Goal: Information Seeking & Learning: Learn about a topic

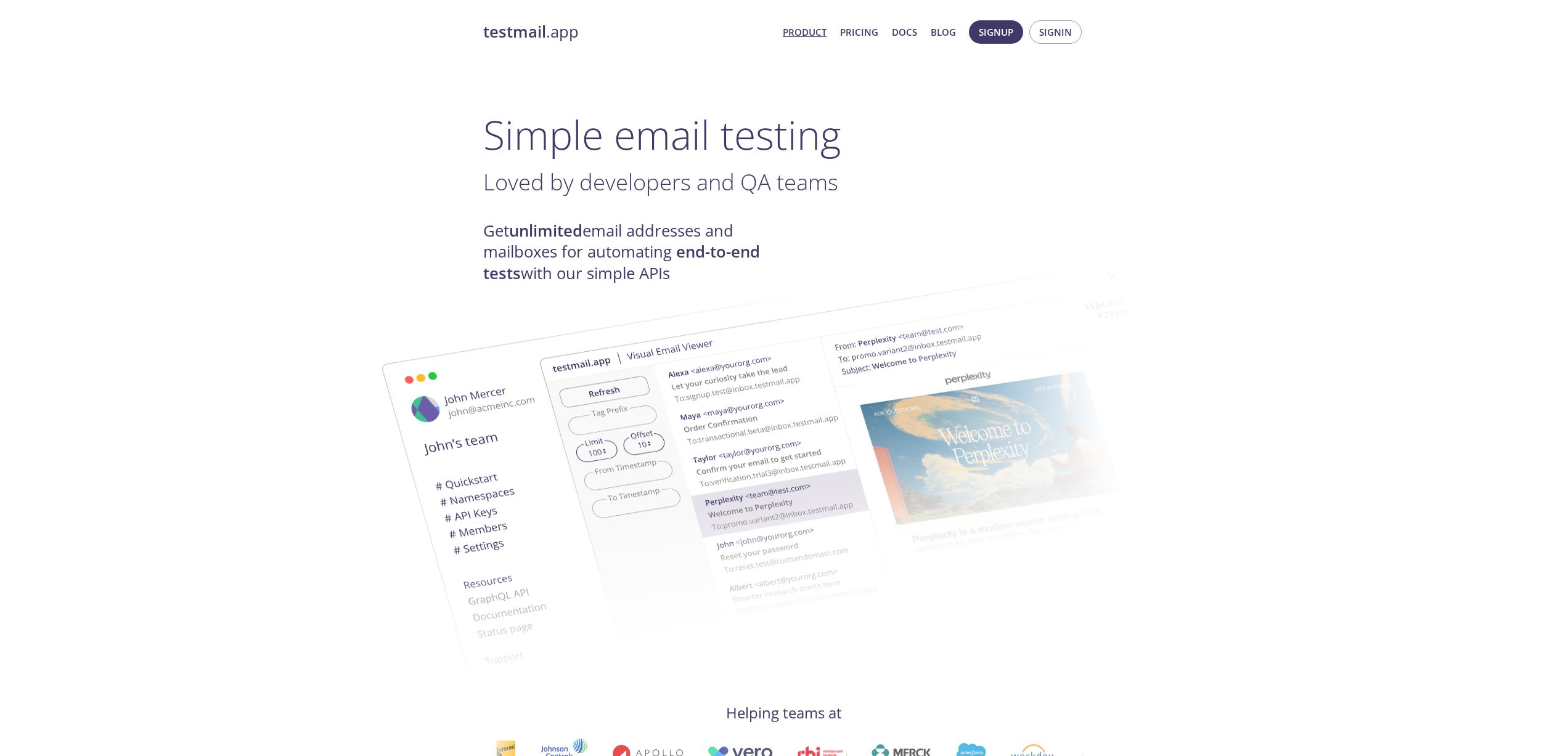
click at [631, 146] on h1 "Simple email testing" at bounding box center [784, 135] width 601 height 48
drag, startPoint x: 766, startPoint y: 149, endPoint x: 833, endPoint y: 142, distance: 67.4
click at [833, 142] on h1 "Simple email testing" at bounding box center [784, 135] width 601 height 48
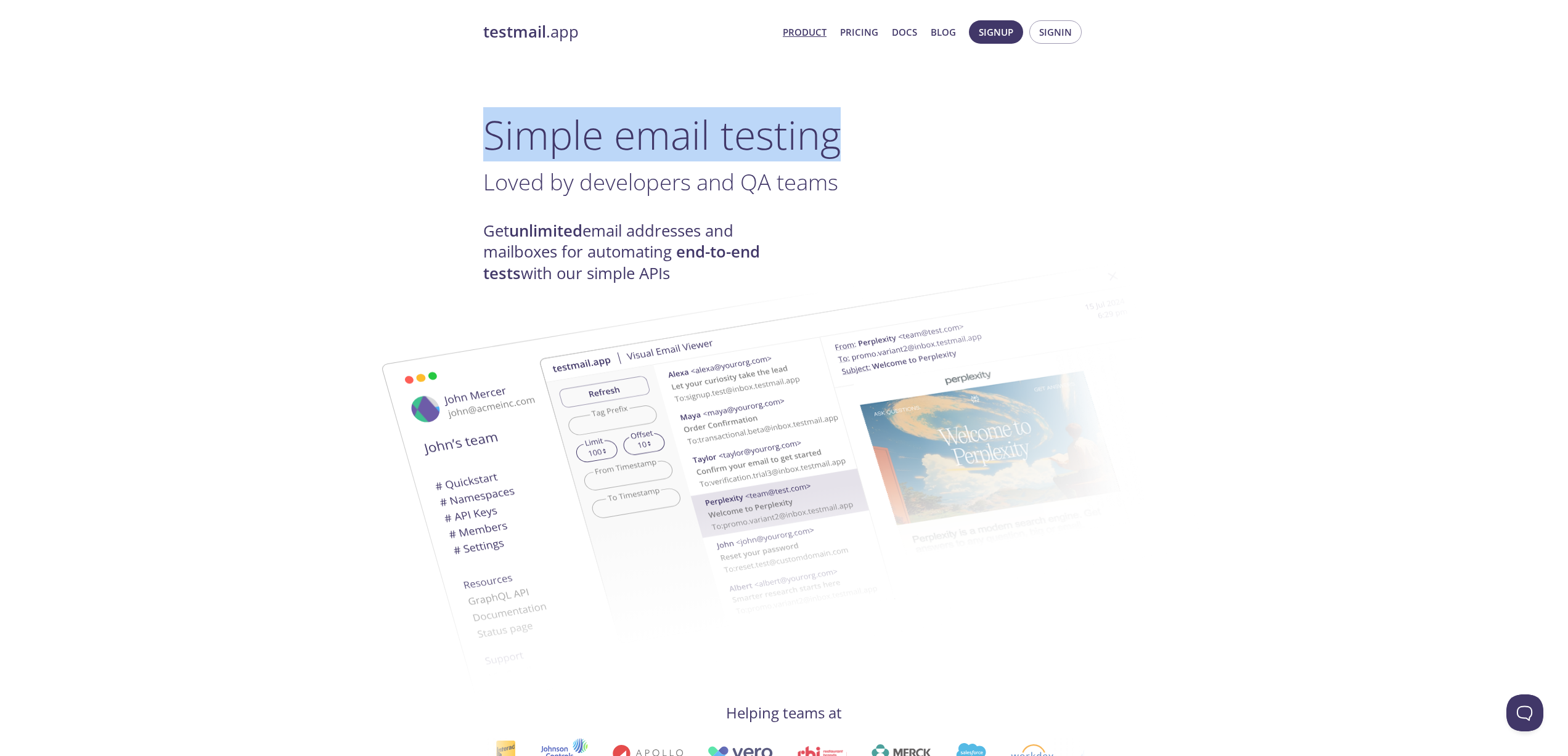
click at [833, 142] on h1 "Simple email testing" at bounding box center [784, 135] width 601 height 48
click at [739, 144] on h1 "Simple email testing" at bounding box center [784, 135] width 601 height 48
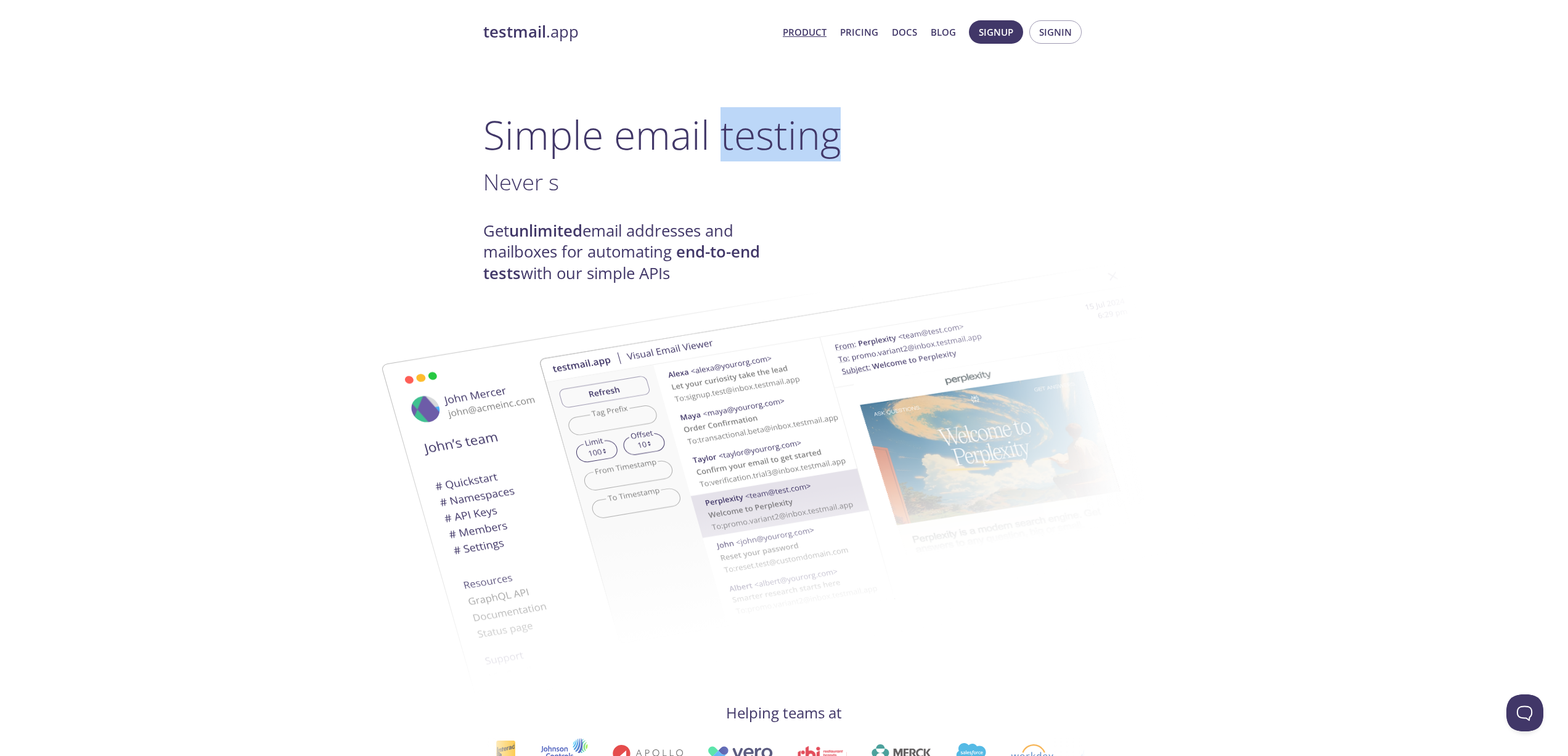
drag, startPoint x: 739, startPoint y: 144, endPoint x: 861, endPoint y: 137, distance: 122.2
click at [861, 137] on h1 "Simple email testing" at bounding box center [784, 135] width 601 height 48
click at [553, 142] on h1 "Simple email testing" at bounding box center [784, 135] width 601 height 48
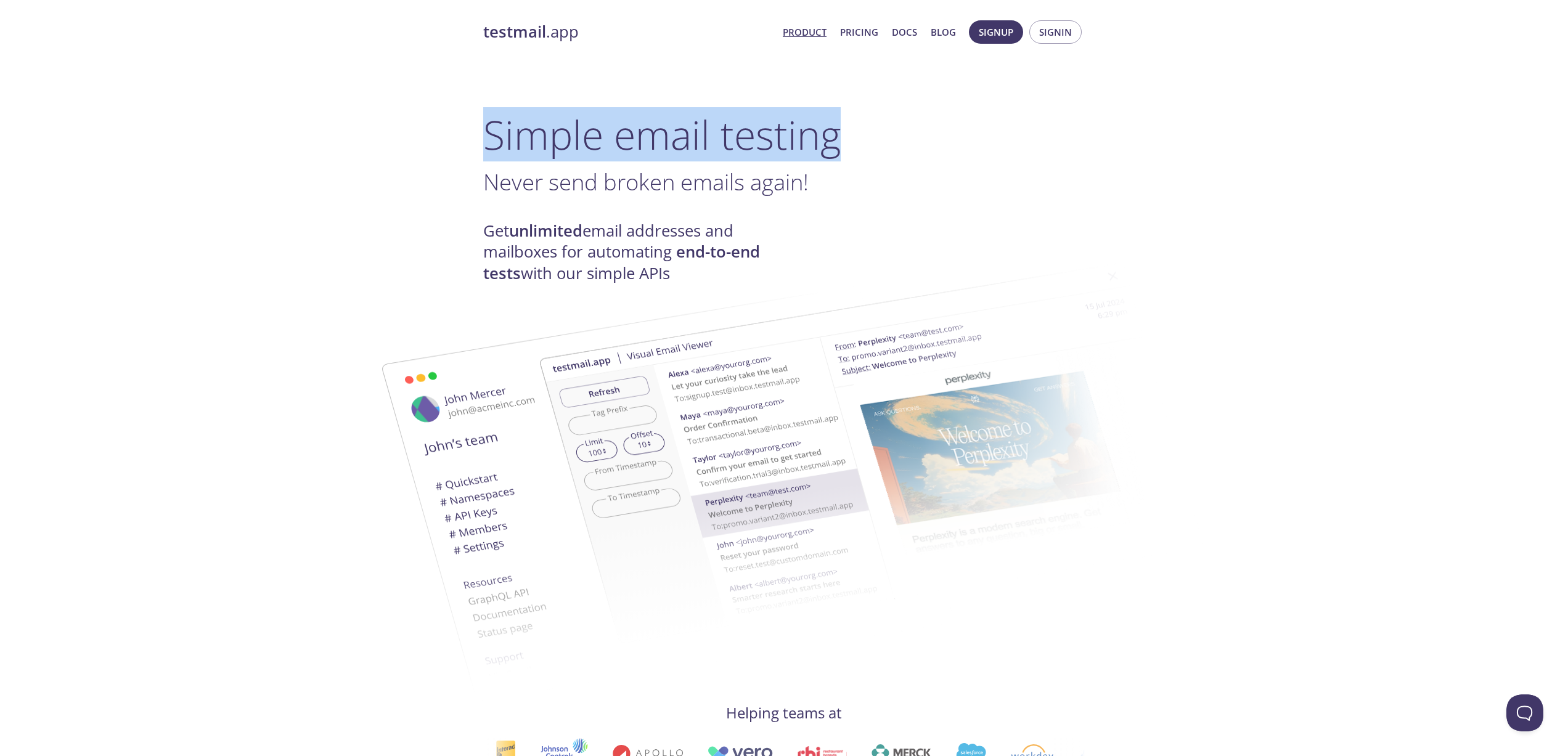
drag, startPoint x: 553, startPoint y: 142, endPoint x: 844, endPoint y: 140, distance: 291.0
click at [844, 140] on h1 "Simple email testing" at bounding box center [784, 135] width 601 height 48
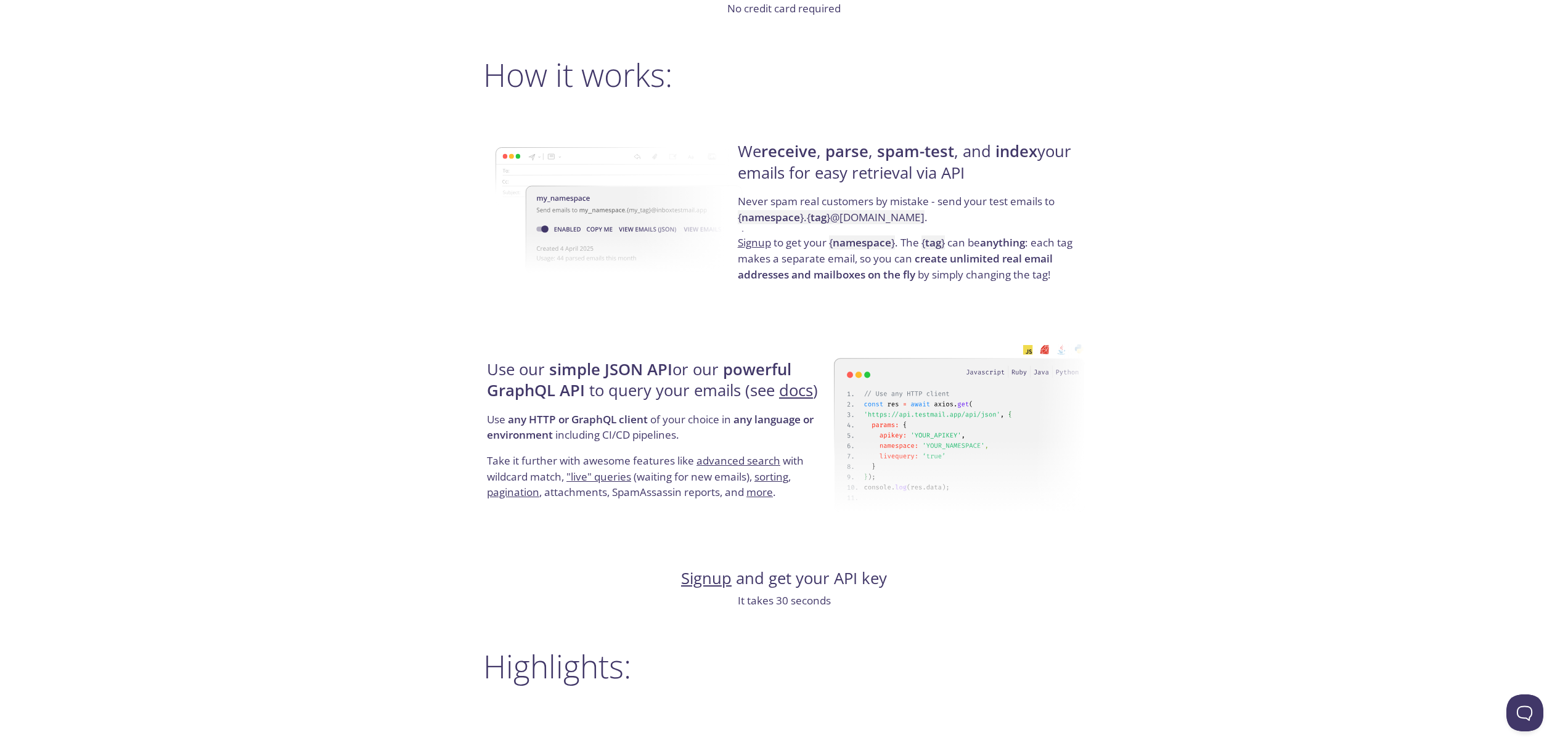
scroll to position [871, 0]
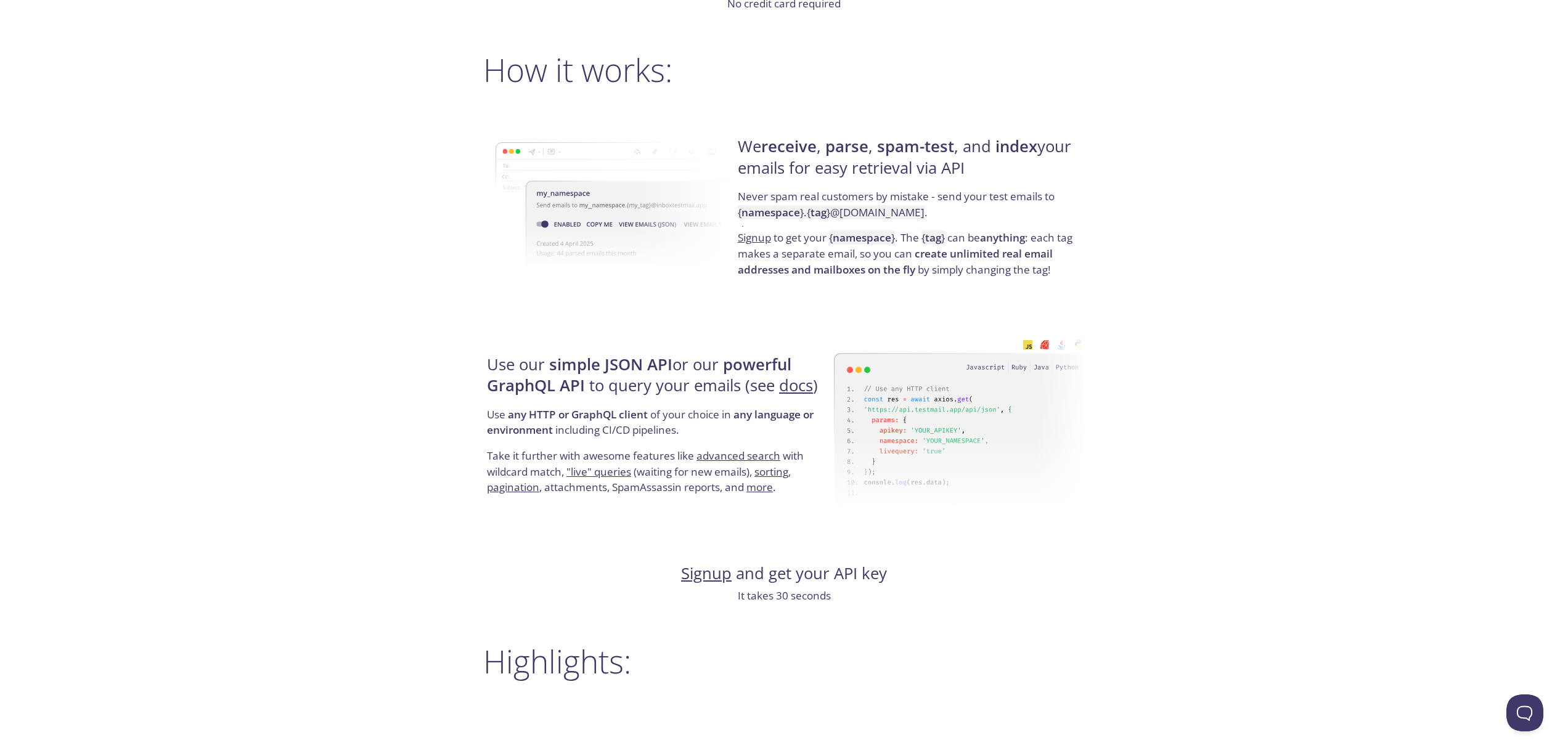
click at [545, 378] on strong "powerful GraphQL API" at bounding box center [639, 375] width 305 height 42
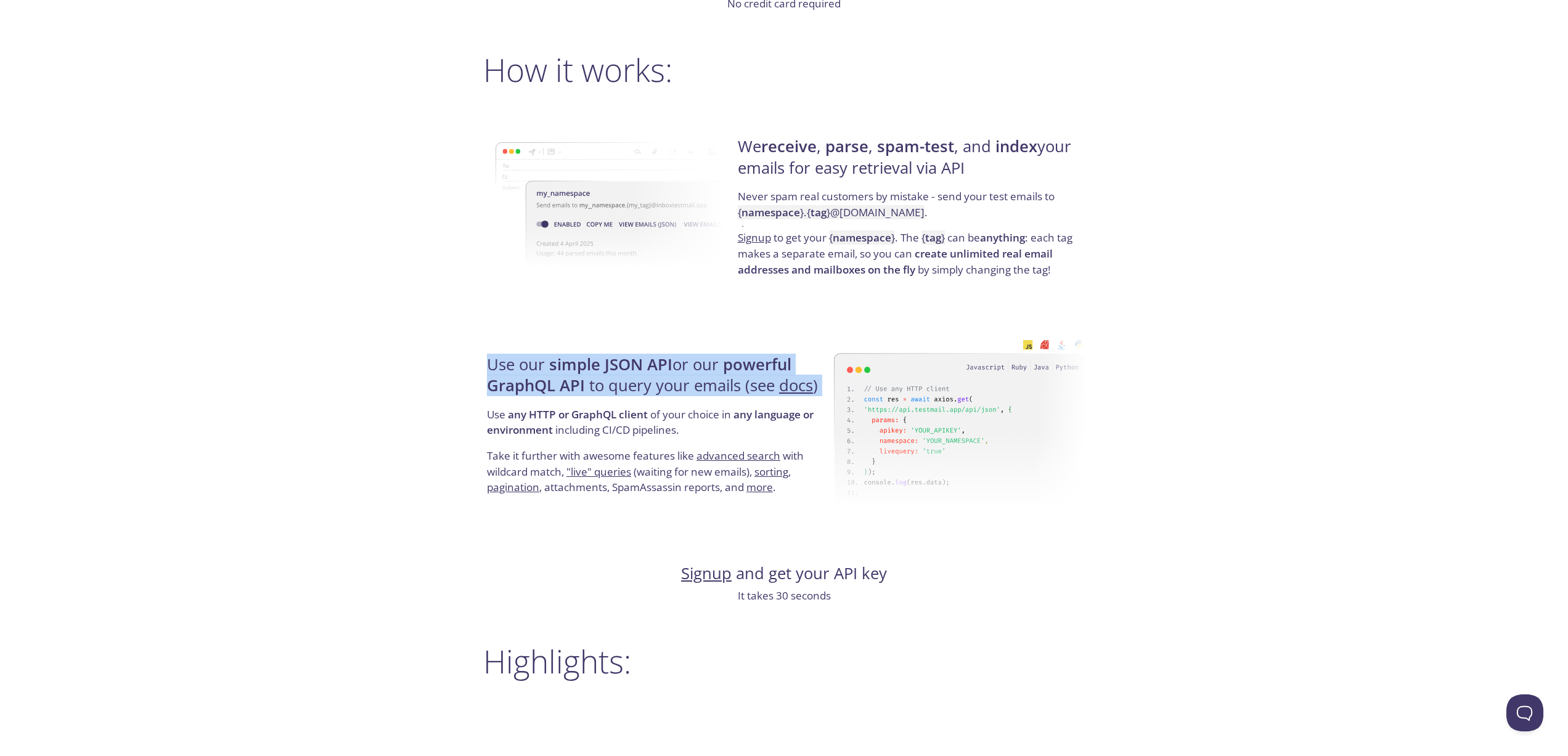
click at [545, 378] on strong "powerful GraphQL API" at bounding box center [639, 375] width 305 height 42
click at [556, 366] on strong "simple JSON API" at bounding box center [611, 364] width 123 height 22
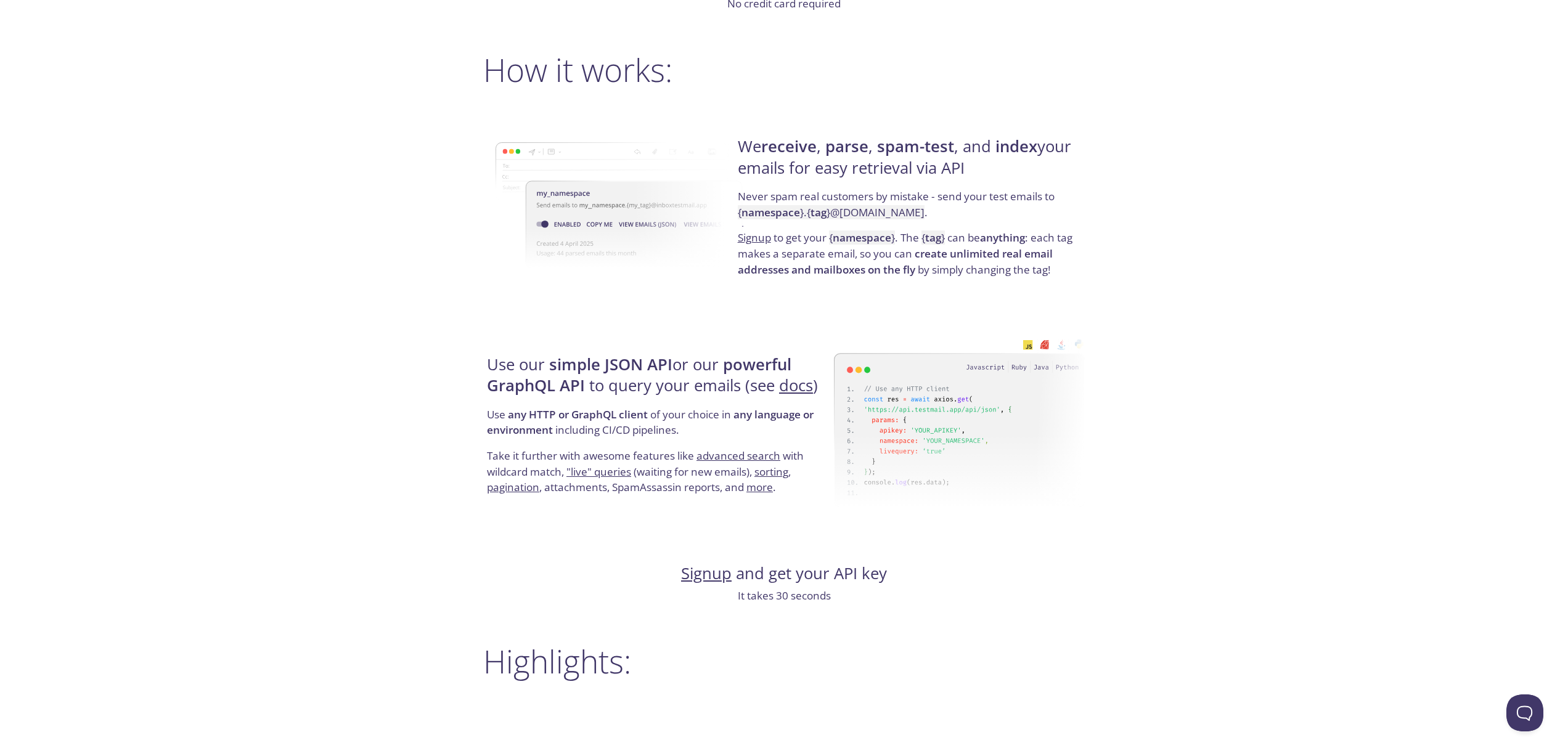
click at [555, 367] on strong "simple JSON API" at bounding box center [611, 364] width 123 height 22
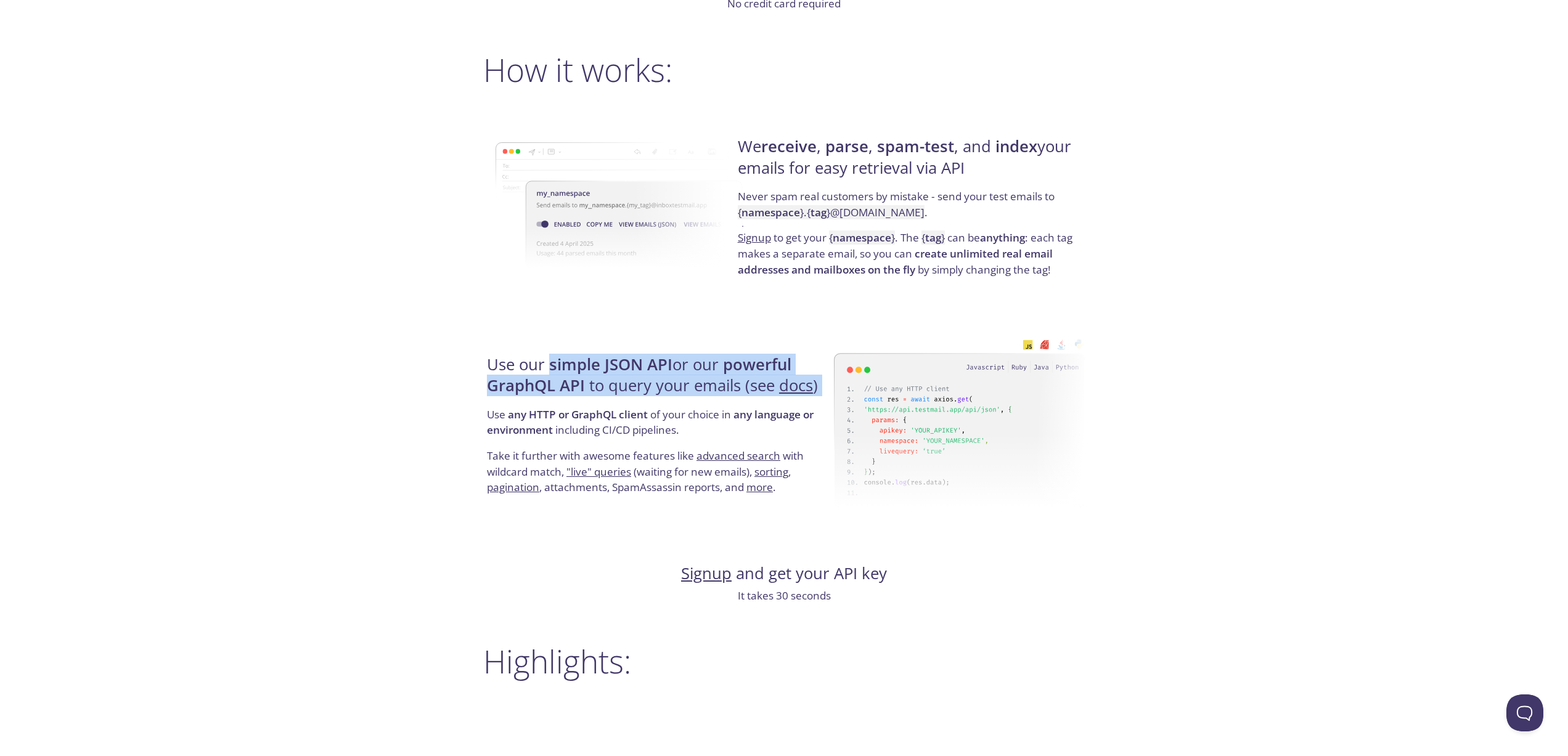
drag, startPoint x: 555, startPoint y: 367, endPoint x: 551, endPoint y: 401, distance: 34.2
click at [551, 401] on h4 "Use our simple JSON API or our powerful GraphQL API to query your emails (see d…" at bounding box center [658, 380] width 343 height 52
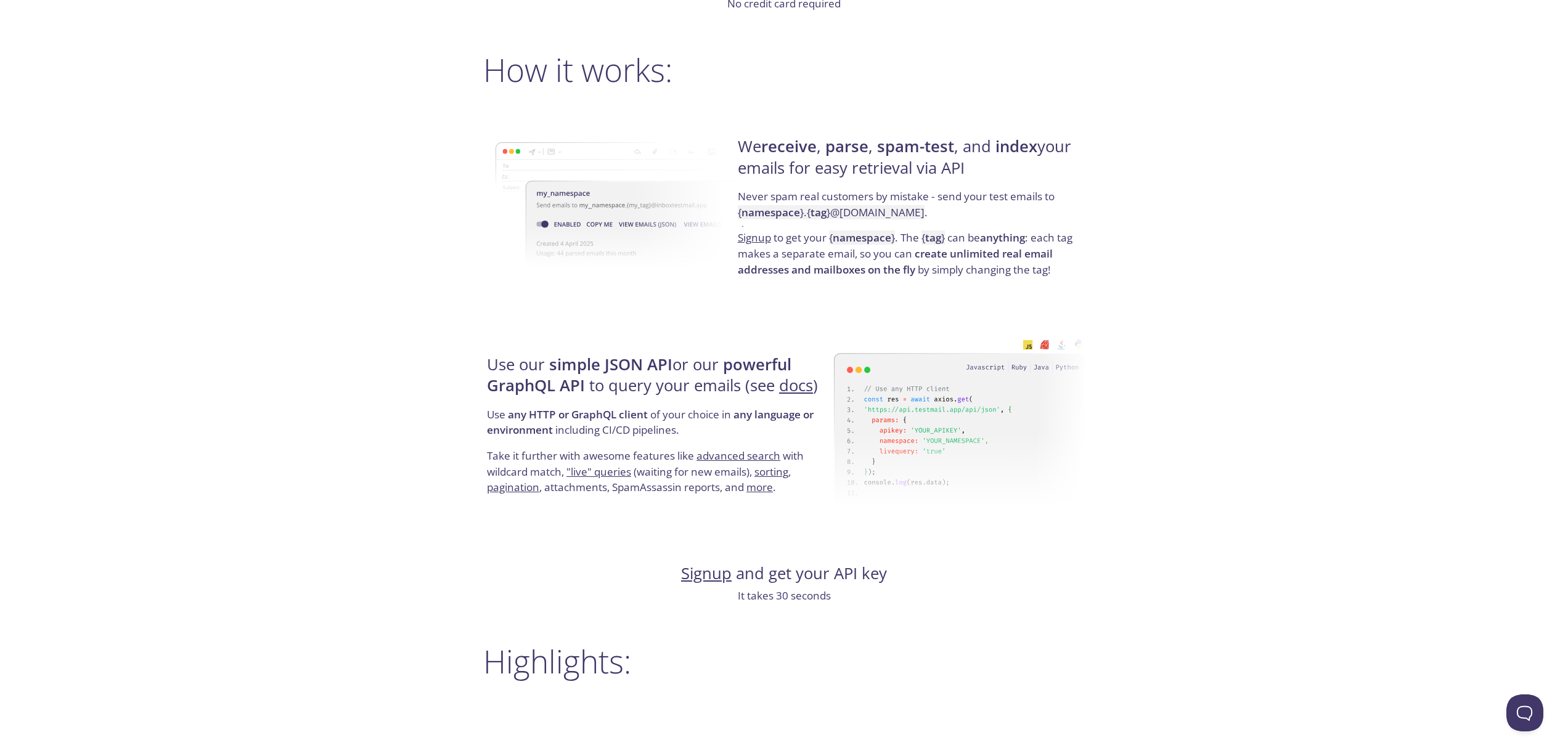
click at [551, 401] on h4 "Use our simple JSON API or our powerful GraphQL API to query your emails (see d…" at bounding box center [658, 380] width 343 height 52
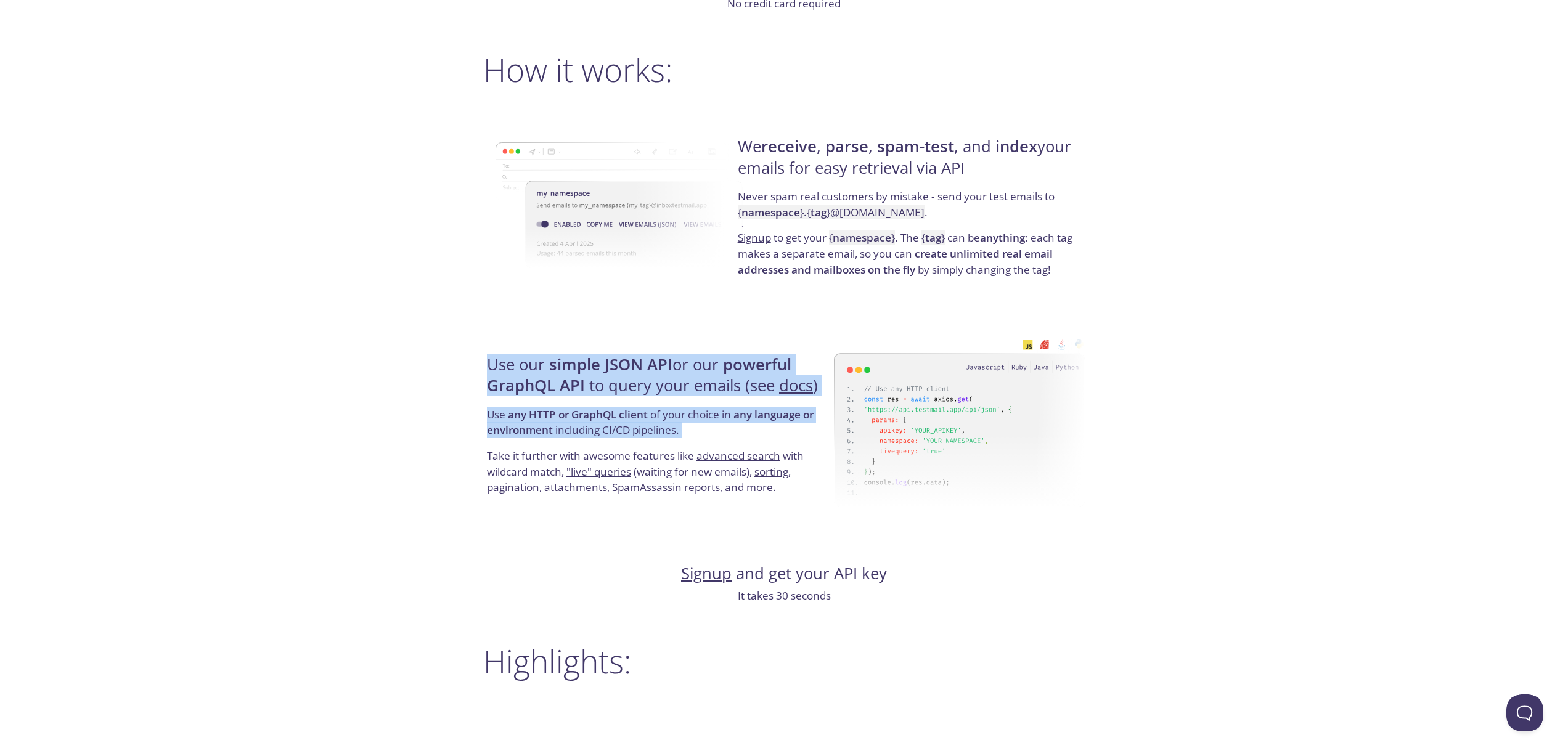
drag, startPoint x: 551, startPoint y: 401, endPoint x: 670, endPoint y: 443, distance: 126.2
click at [670, 443] on div "Use our simple JSON API or our powerful GraphQL API to query your emails (see d…" at bounding box center [658, 425] width 350 height 199
click at [670, 443] on p "Use any HTTP or GraphQL client of your choice in any language or environment in…" at bounding box center [658, 427] width 343 height 41
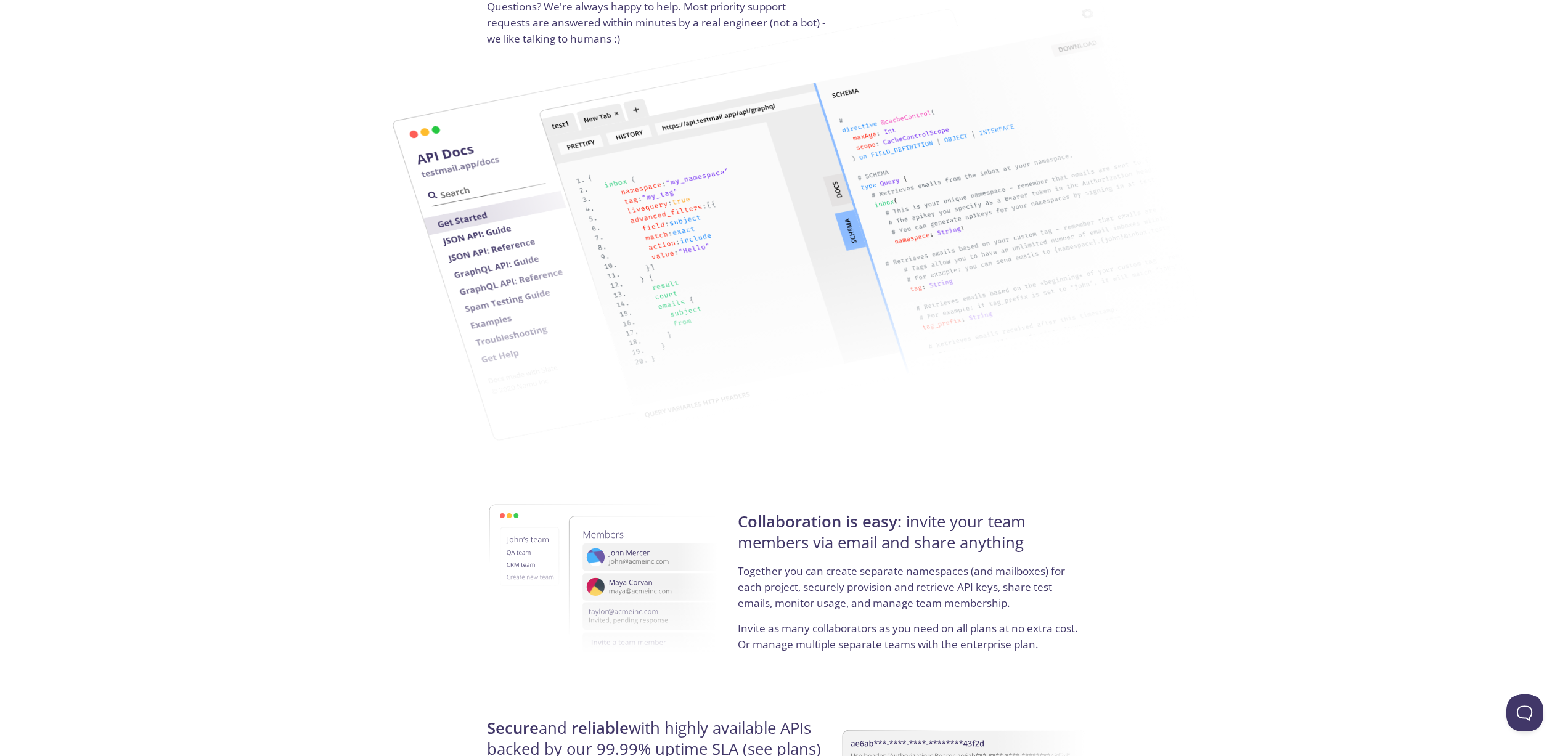
scroll to position [1574, 0]
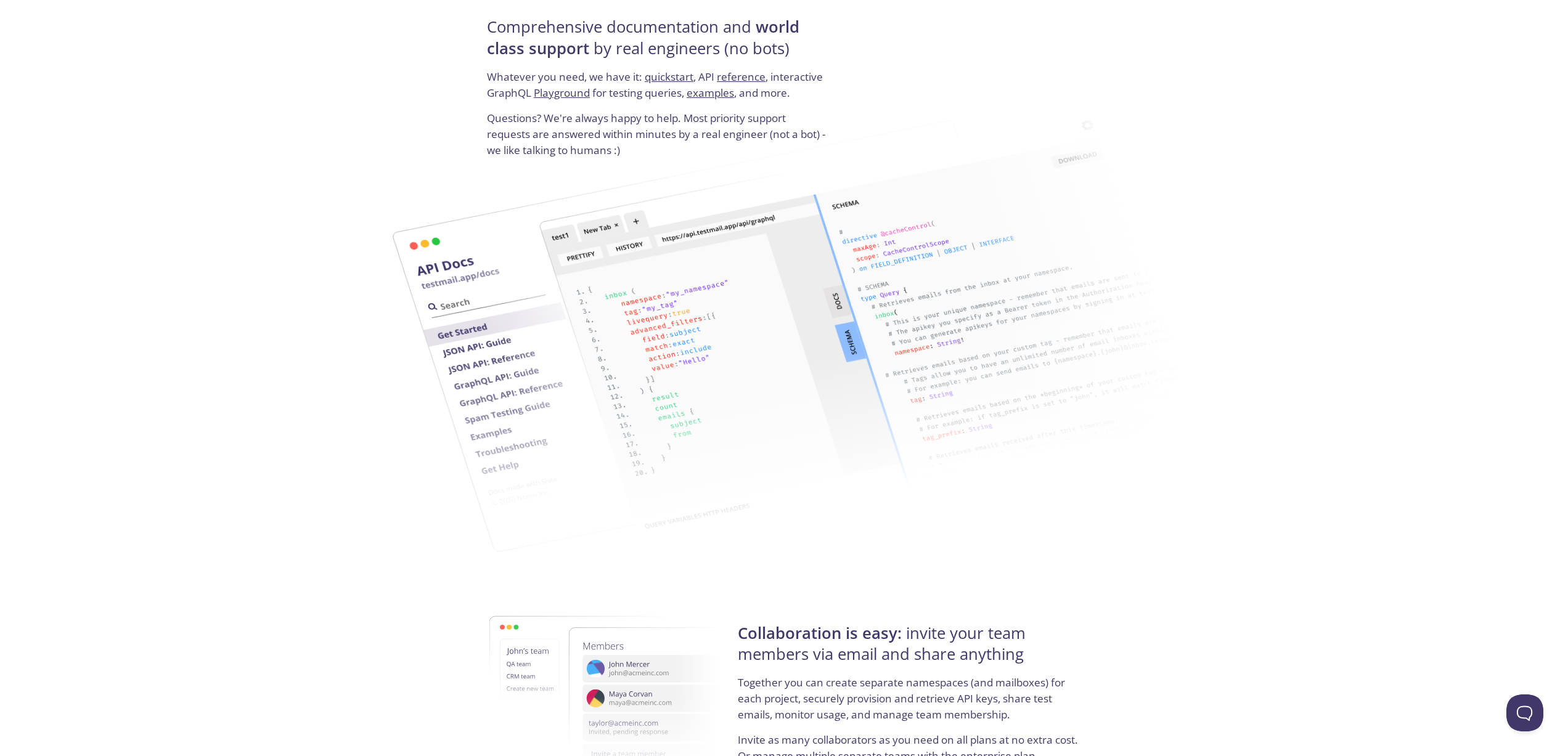
click at [488, 375] on img at bounding box center [724, 337] width 680 height 440
click at [493, 358] on img at bounding box center [724, 337] width 680 height 440
